Goal: Task Accomplishment & Management: Use online tool/utility

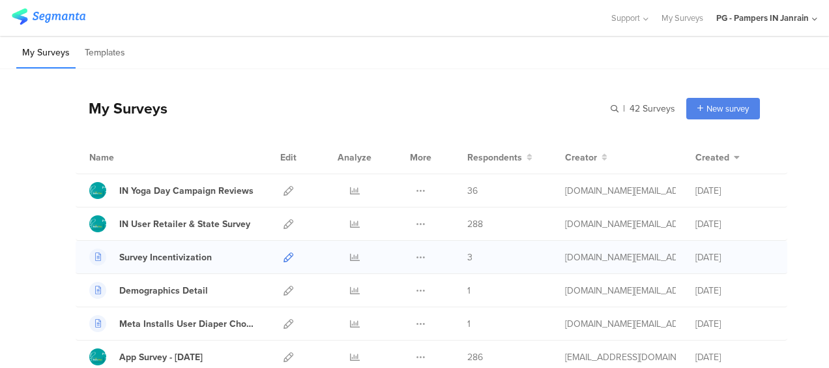
click at [284, 253] on icon at bounding box center [289, 257] width 10 height 10
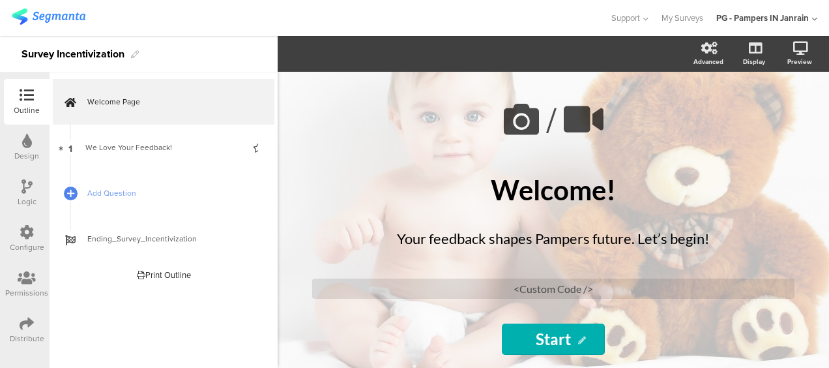
click at [27, 239] on icon at bounding box center [27, 232] width 14 height 14
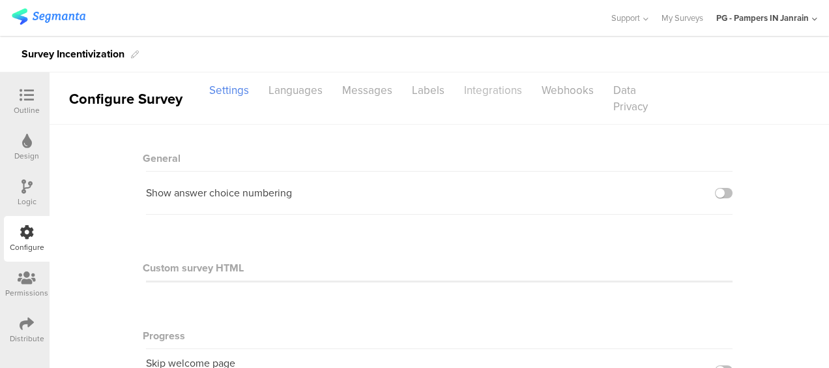
click at [479, 91] on div "Integrations" at bounding box center [493, 90] width 78 height 23
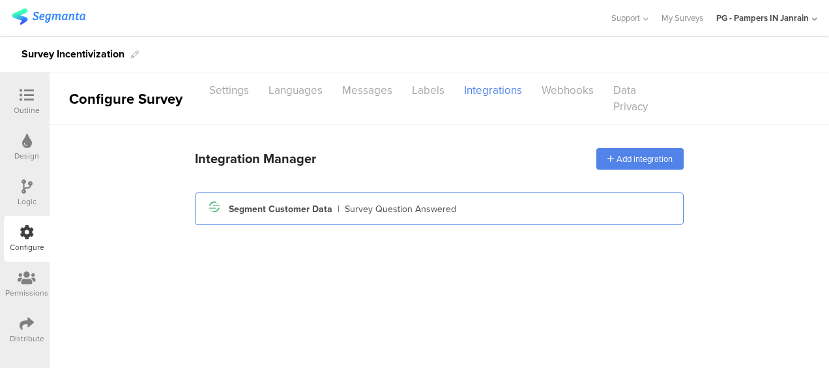
click at [363, 211] on div "Survey Question Answered" at bounding box center [401, 209] width 112 height 14
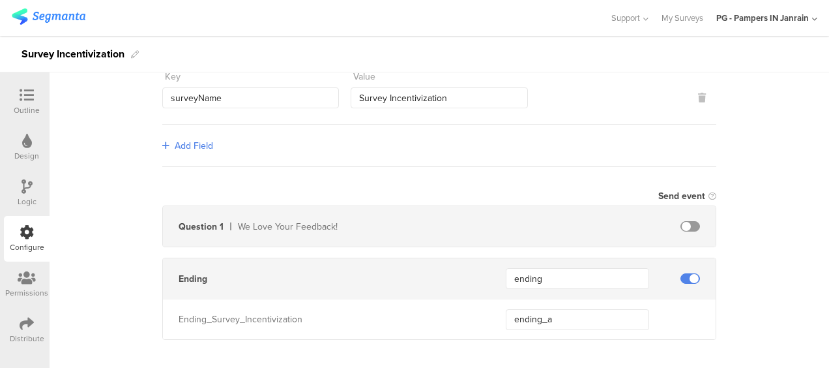
scroll to position [299, 0]
